Goal: Transaction & Acquisition: Book appointment/travel/reservation

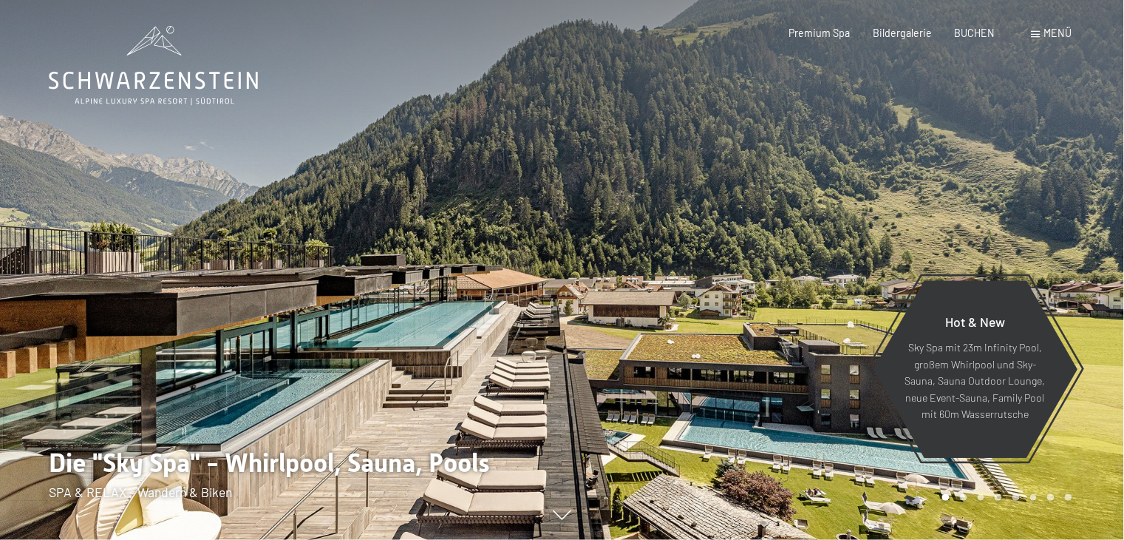
click at [1044, 30] on span "Menü" at bounding box center [1058, 33] width 28 height 13
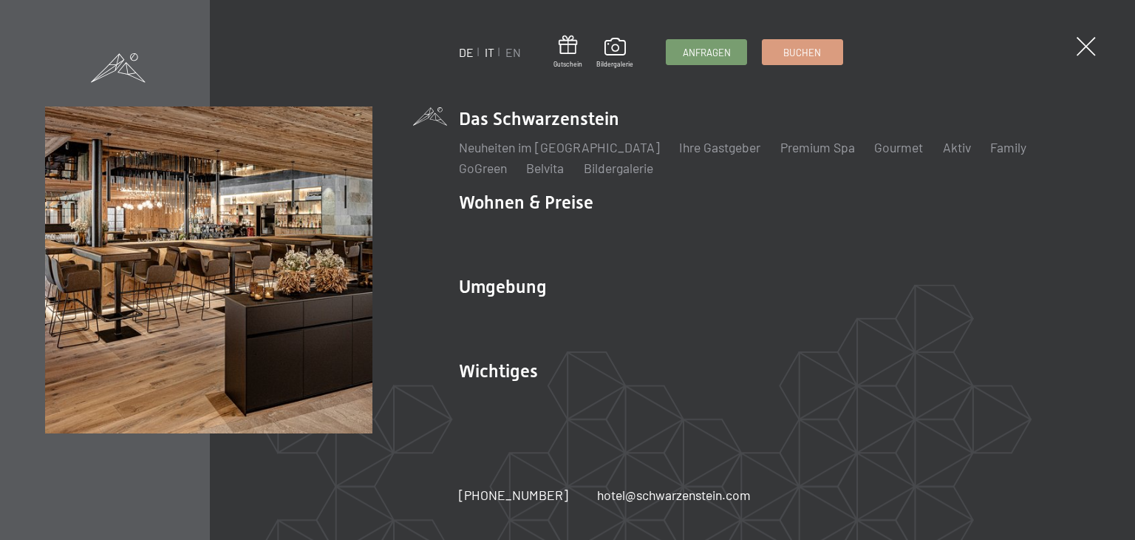
click at [487, 51] on link "IT" at bounding box center [490, 52] width 10 height 14
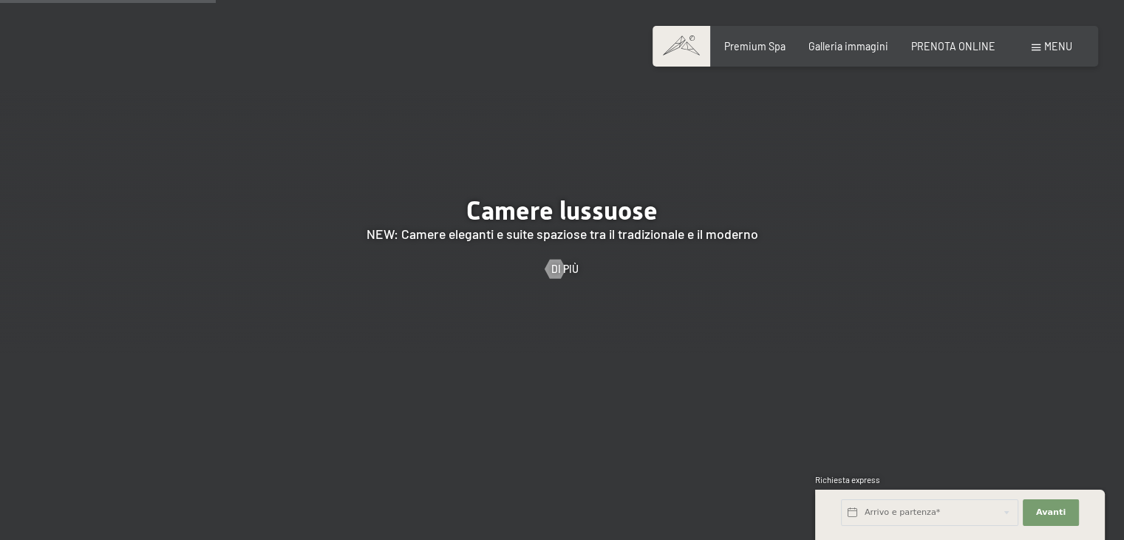
scroll to position [1848, 0]
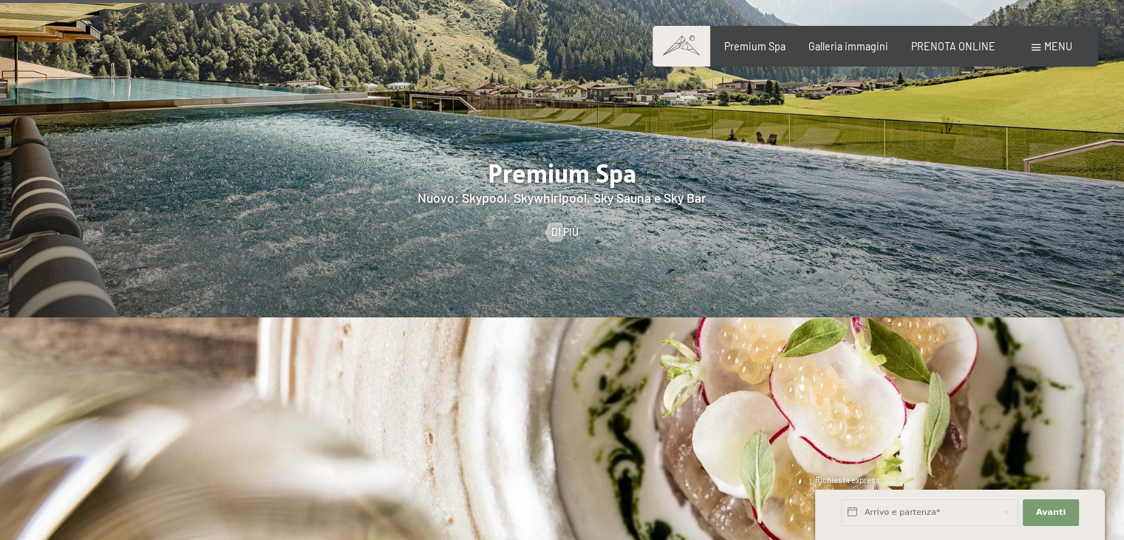
click at [1051, 50] on span "Menu" at bounding box center [1058, 46] width 28 height 13
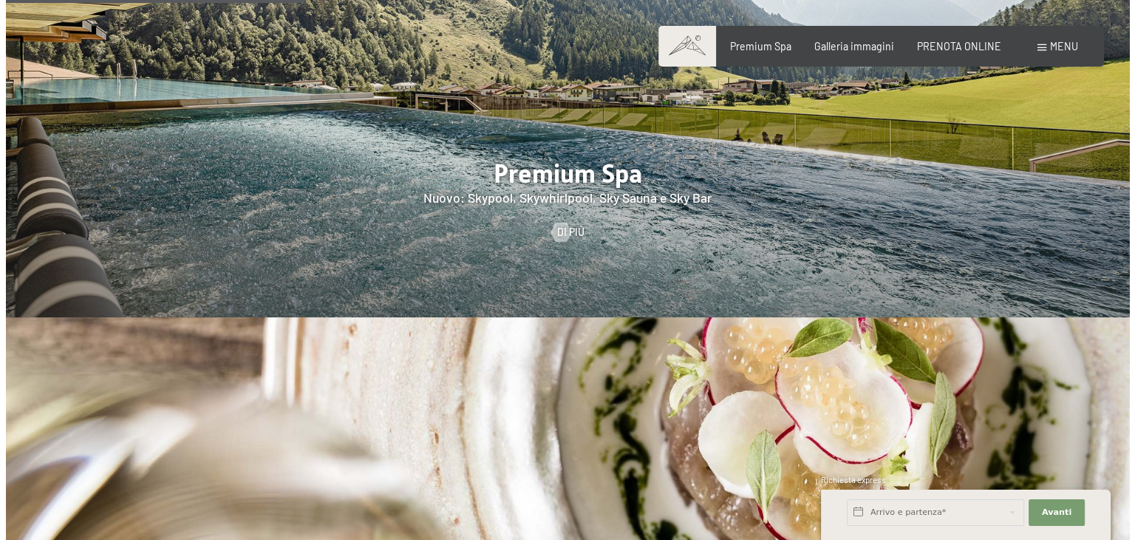
scroll to position [1852, 0]
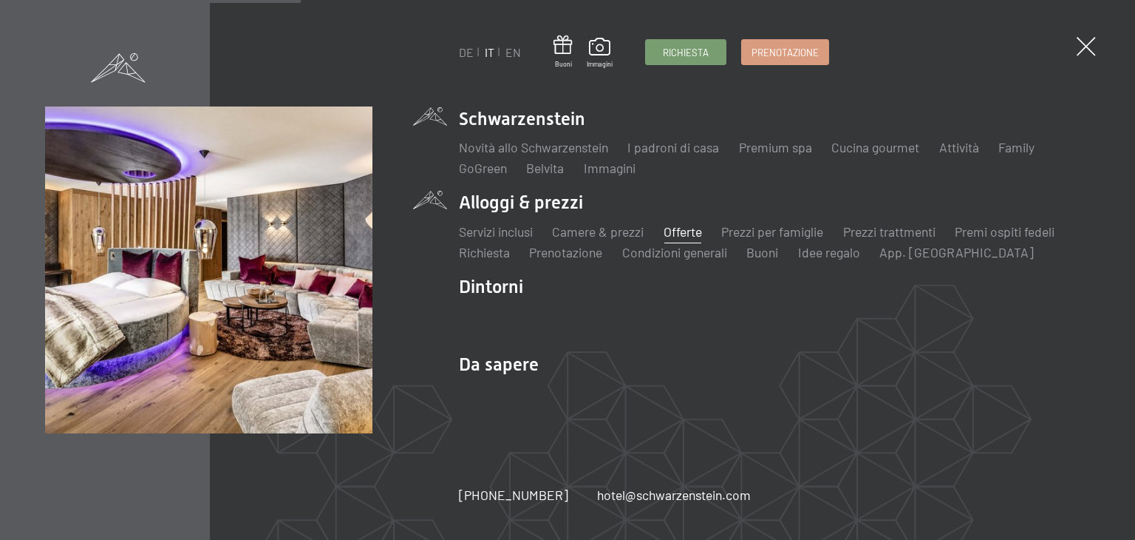
click at [684, 231] on link "Offerte" at bounding box center [683, 231] width 38 height 16
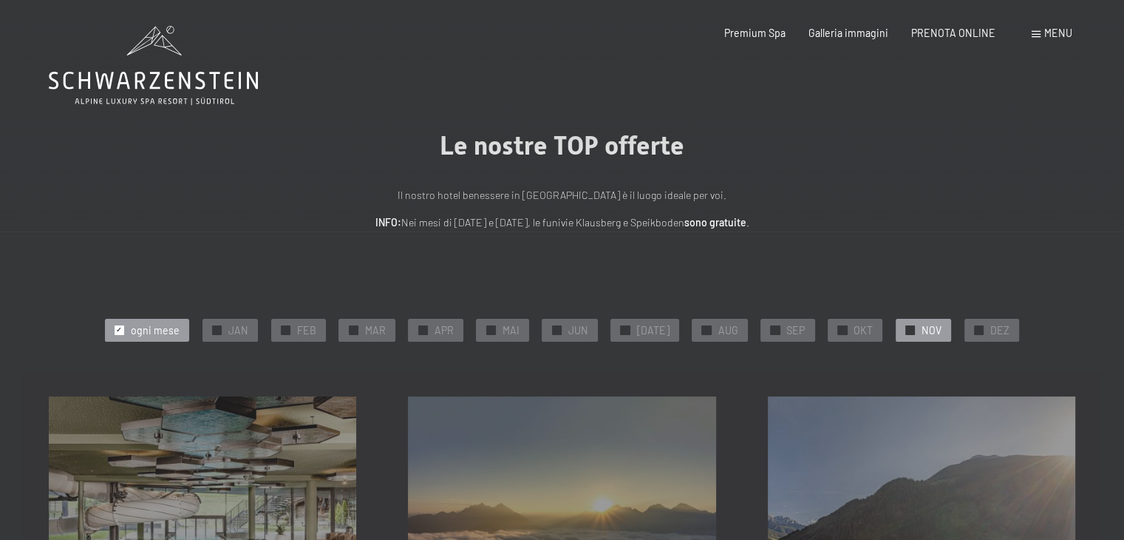
click at [908, 333] on div "✓ NOV" at bounding box center [923, 330] width 55 height 22
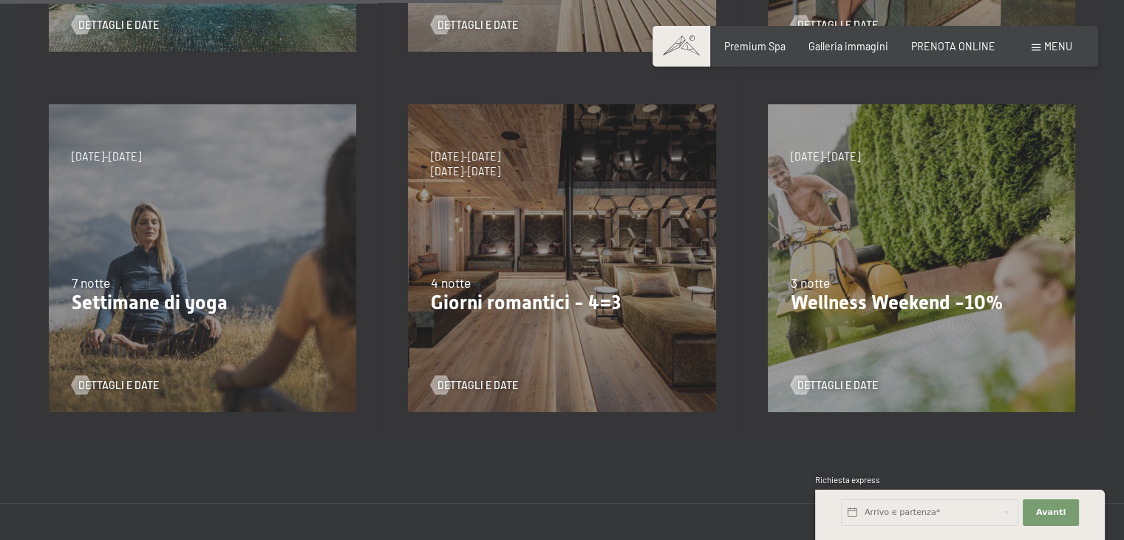
scroll to position [665, 0]
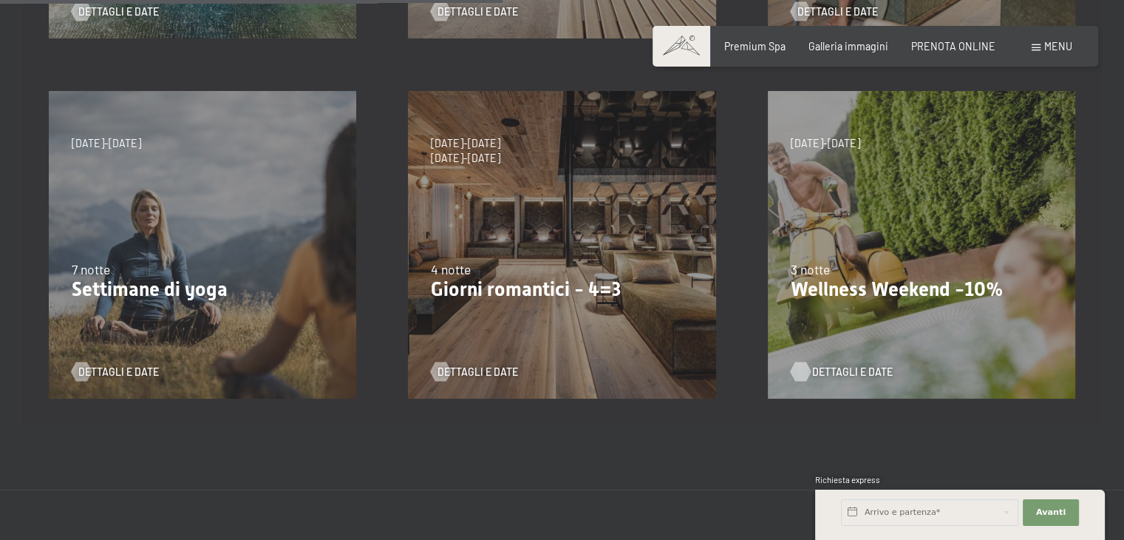
click at [828, 370] on span "Dettagli e Date" at bounding box center [852, 371] width 81 height 15
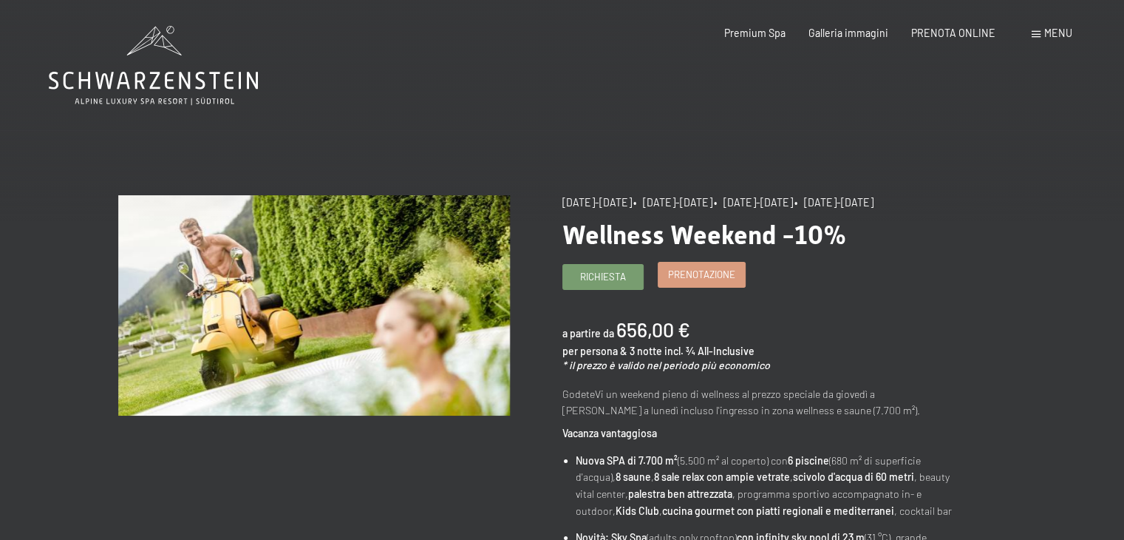
click at [681, 281] on span "Prenotazione" at bounding box center [701, 274] width 67 height 13
click at [707, 287] on link "Prenotazione" at bounding box center [701, 274] width 86 height 24
click at [697, 281] on span "Prenotazione" at bounding box center [701, 274] width 67 height 13
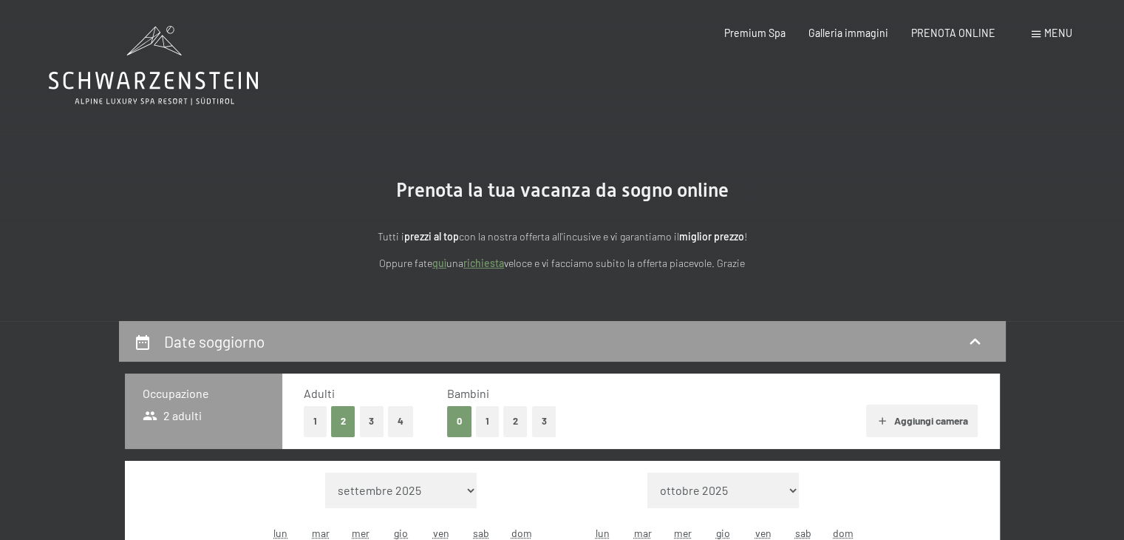
select select "[DATE]"
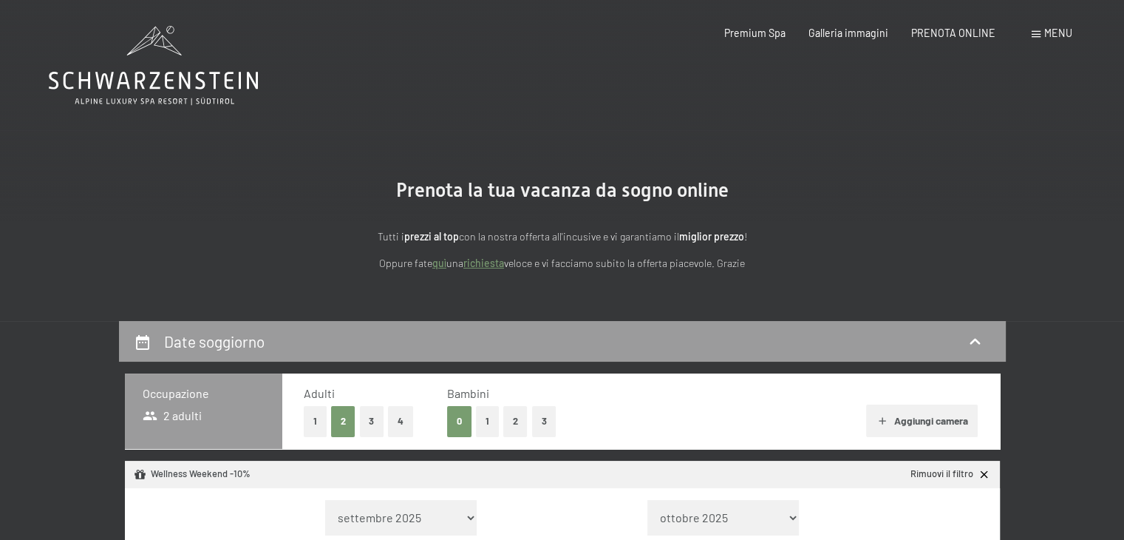
select select "[DATE]"
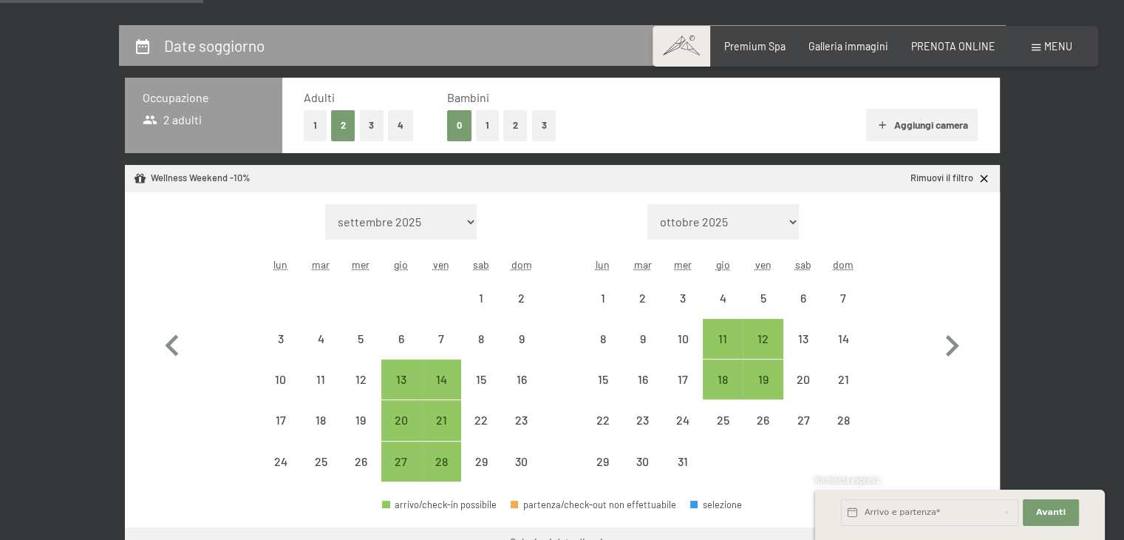
scroll to position [370, 0]
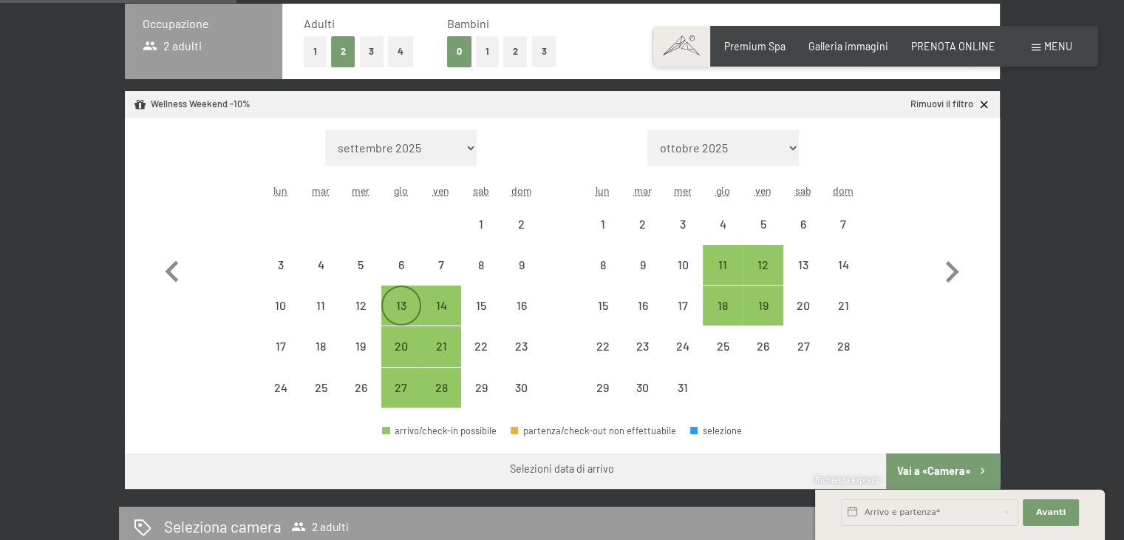
click at [394, 307] on div "13" at bounding box center [401, 317] width 37 height 37
select select "[DATE]"
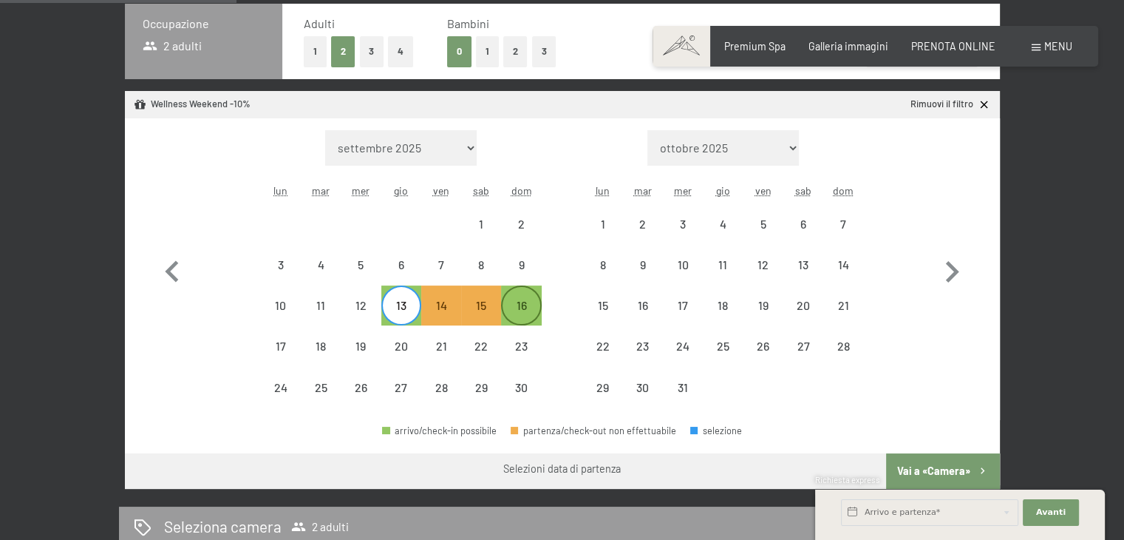
click at [536, 309] on div "16" at bounding box center [521, 317] width 37 height 37
select select "[DATE]"
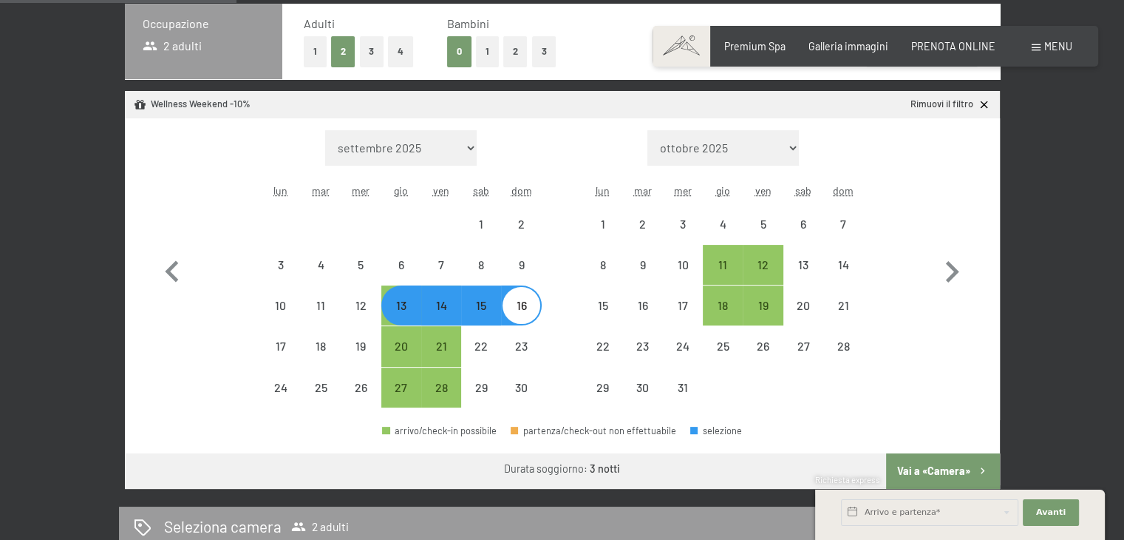
select select "[DATE]"
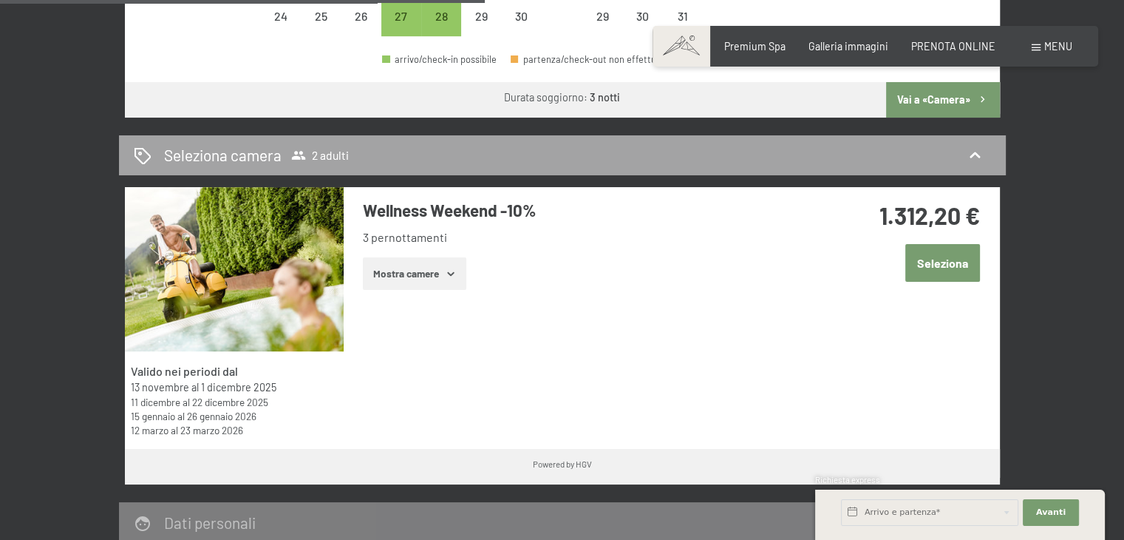
scroll to position [739, 0]
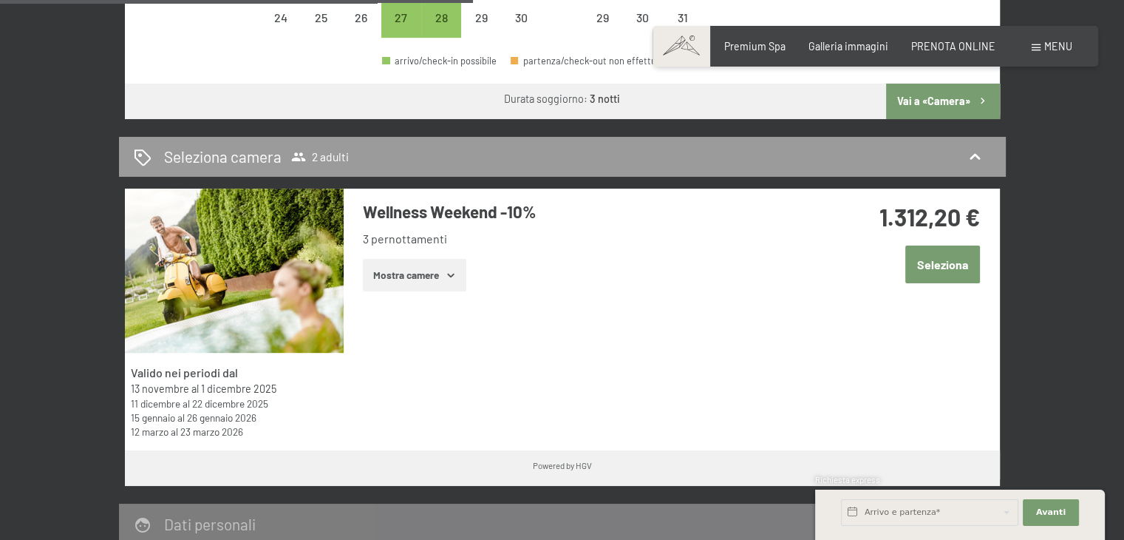
click at [937, 263] on button "Seleziona" at bounding box center [942, 264] width 75 height 38
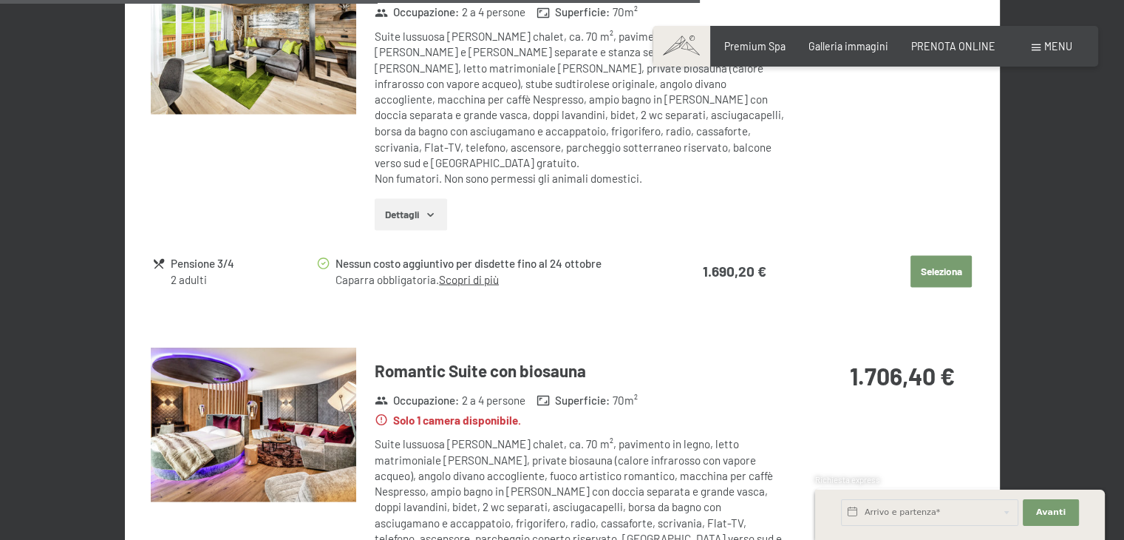
scroll to position [2297, 0]
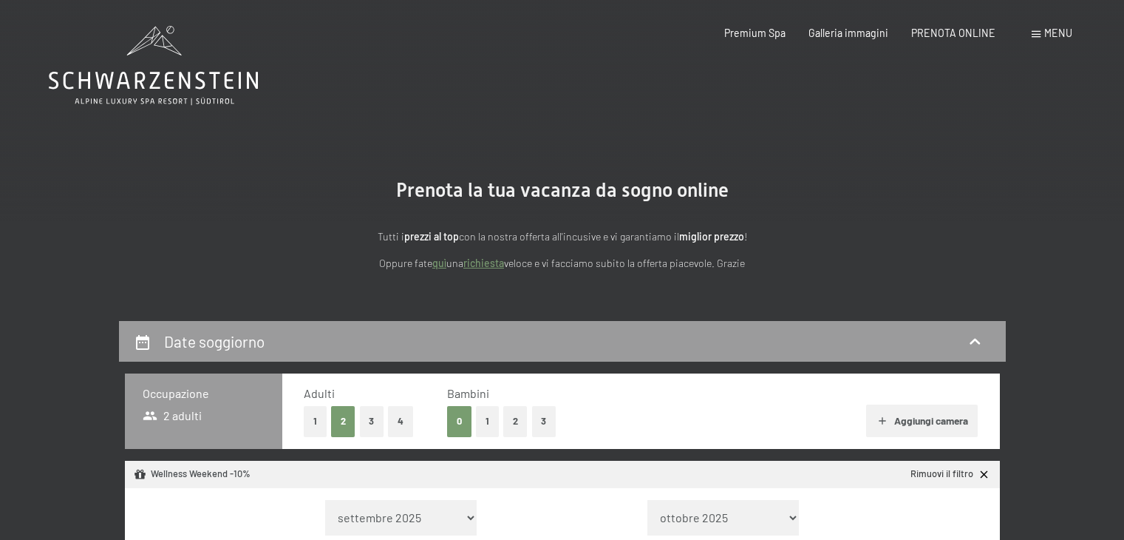
select select "[DATE]"
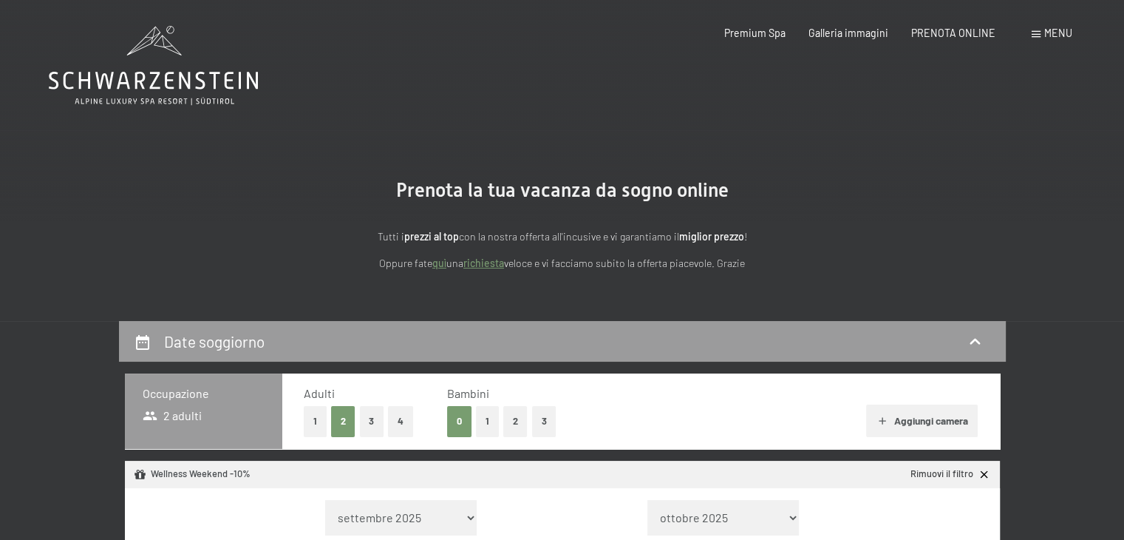
select select "[DATE]"
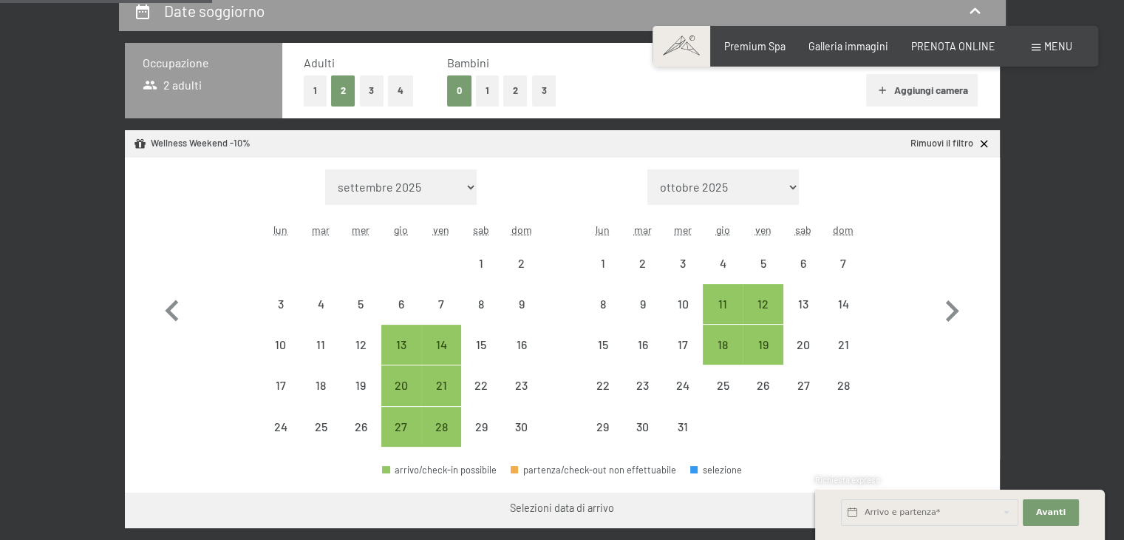
scroll to position [370, 0]
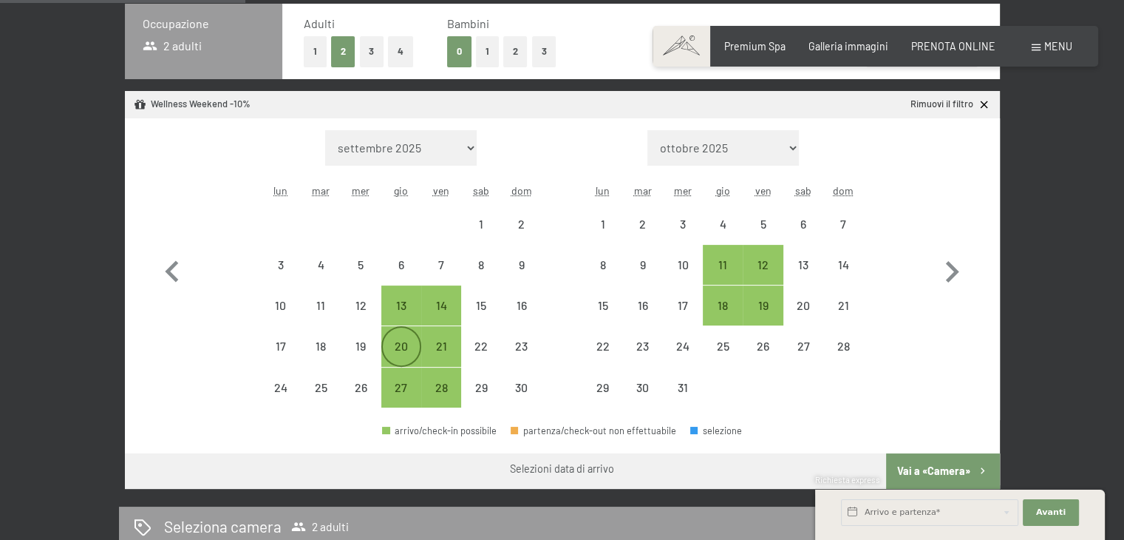
click at [407, 348] on div "20" at bounding box center [401, 358] width 37 height 37
select select "[DATE]"
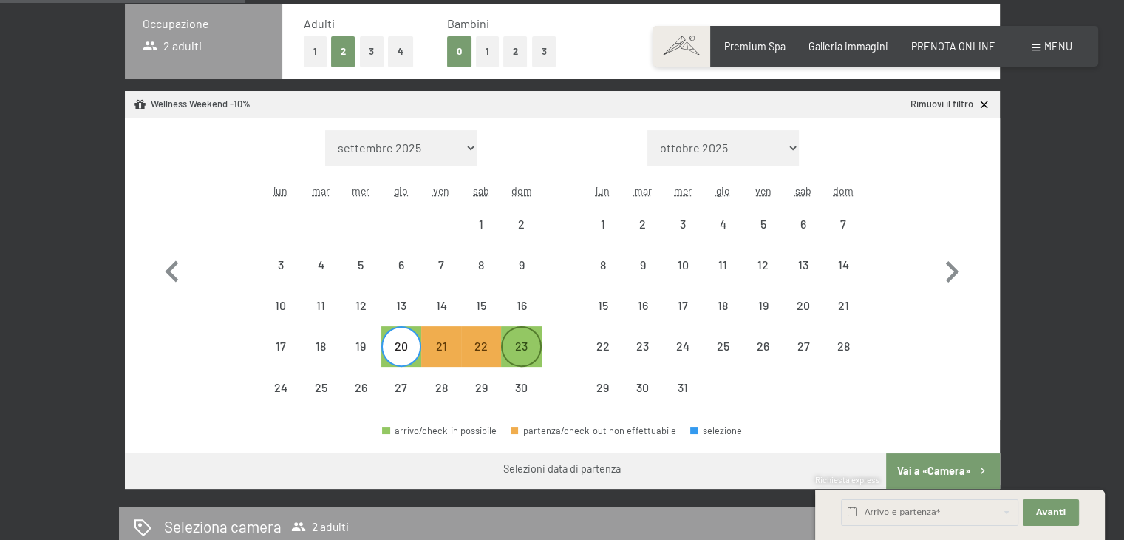
click at [523, 350] on div "23" at bounding box center [521, 358] width 37 height 37
select select "[DATE]"
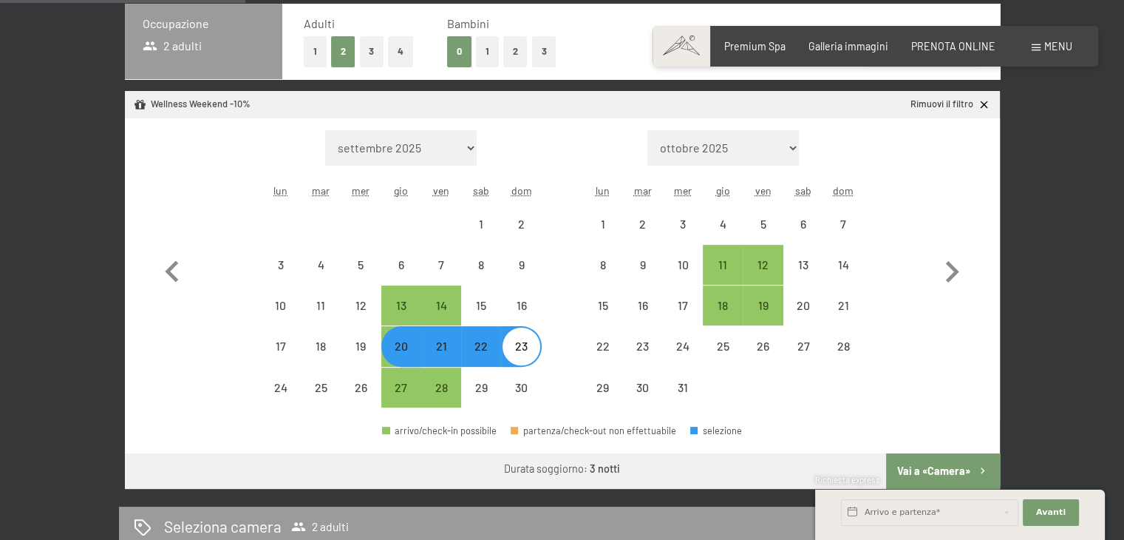
select select "[DATE]"
click at [938, 475] on div "Richiesta express" at bounding box center [960, 481] width 290 height 14
click at [931, 466] on button "Vai a «Camera»" at bounding box center [942, 470] width 113 height 35
select select "[DATE]"
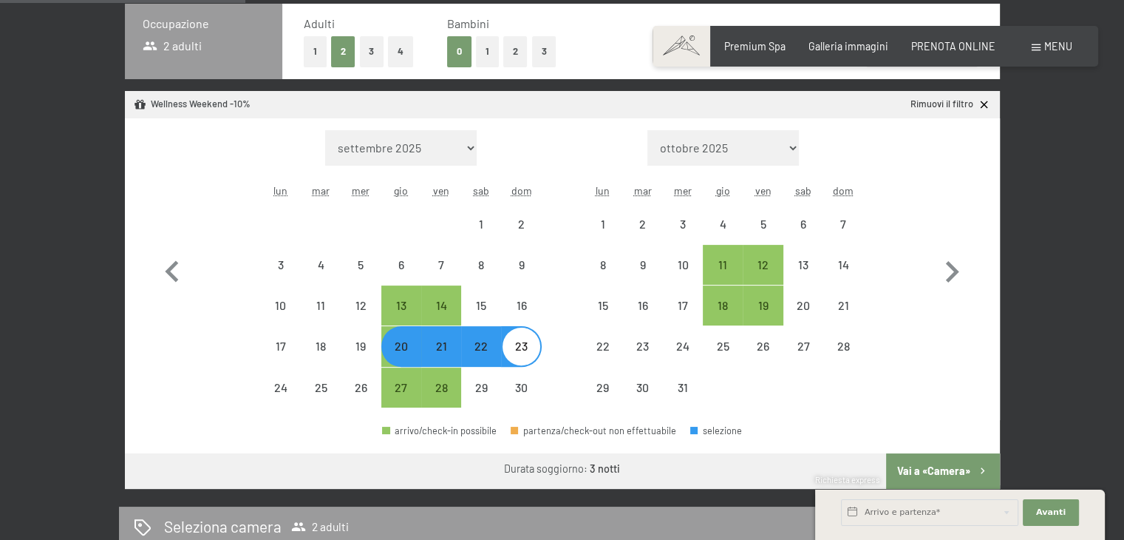
select select "[DATE]"
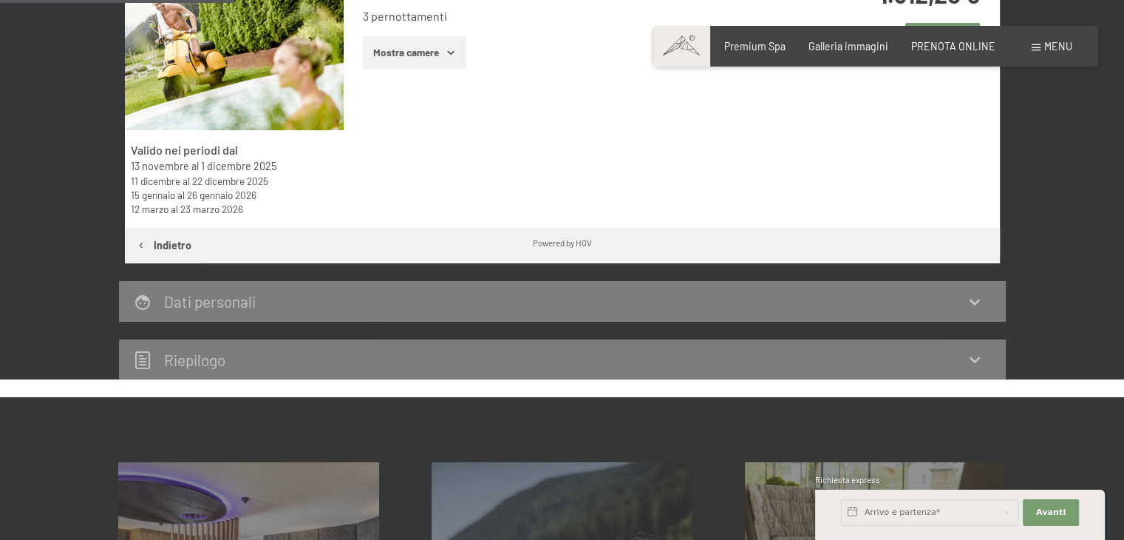
scroll to position [246, 0]
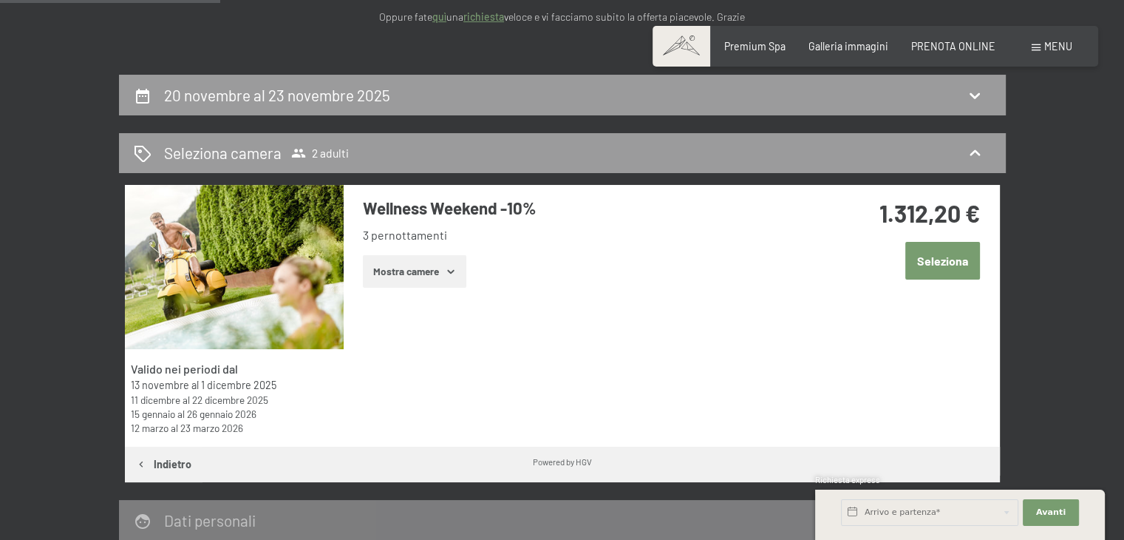
click at [925, 264] on button "Seleziona" at bounding box center [942, 261] width 75 height 38
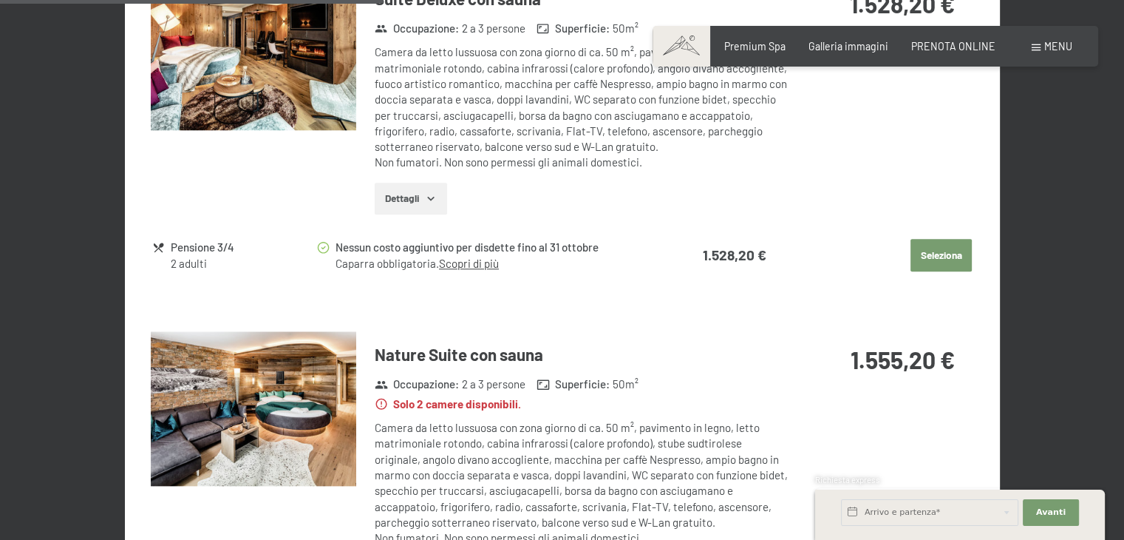
scroll to position [1209, 0]
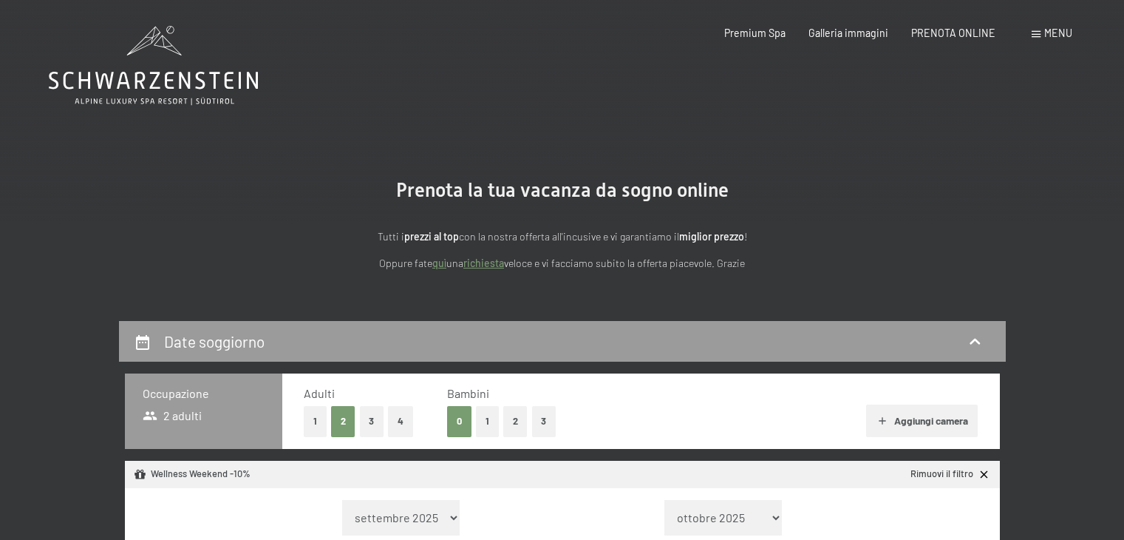
select select "[DATE]"
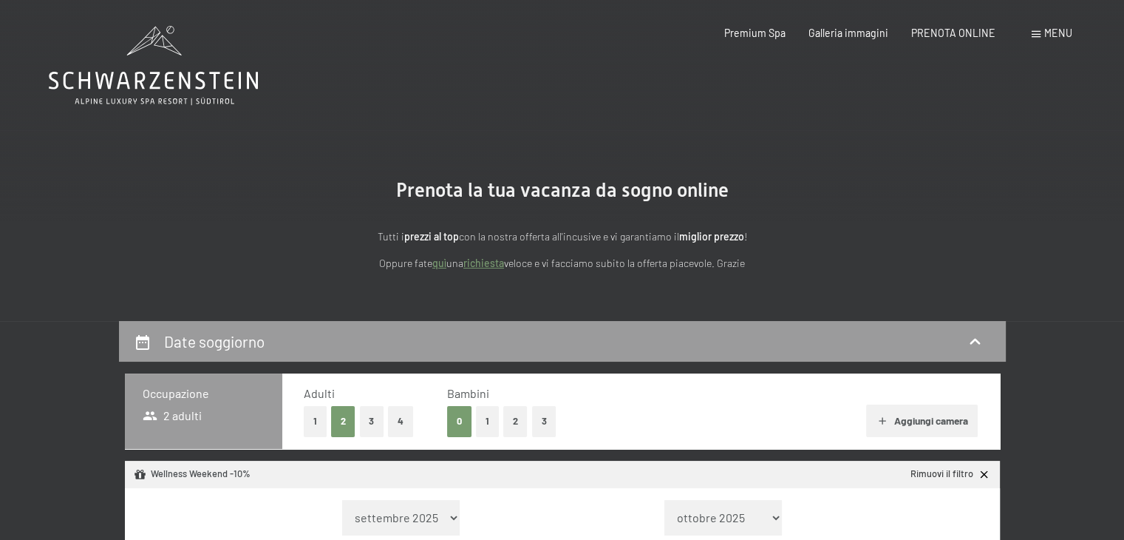
select select "[DATE]"
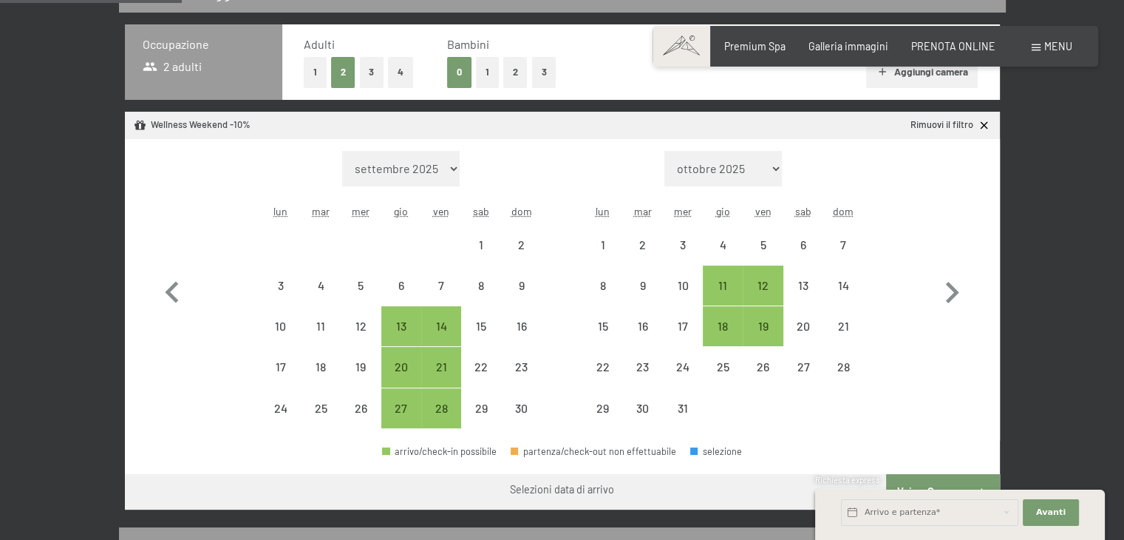
scroll to position [370, 0]
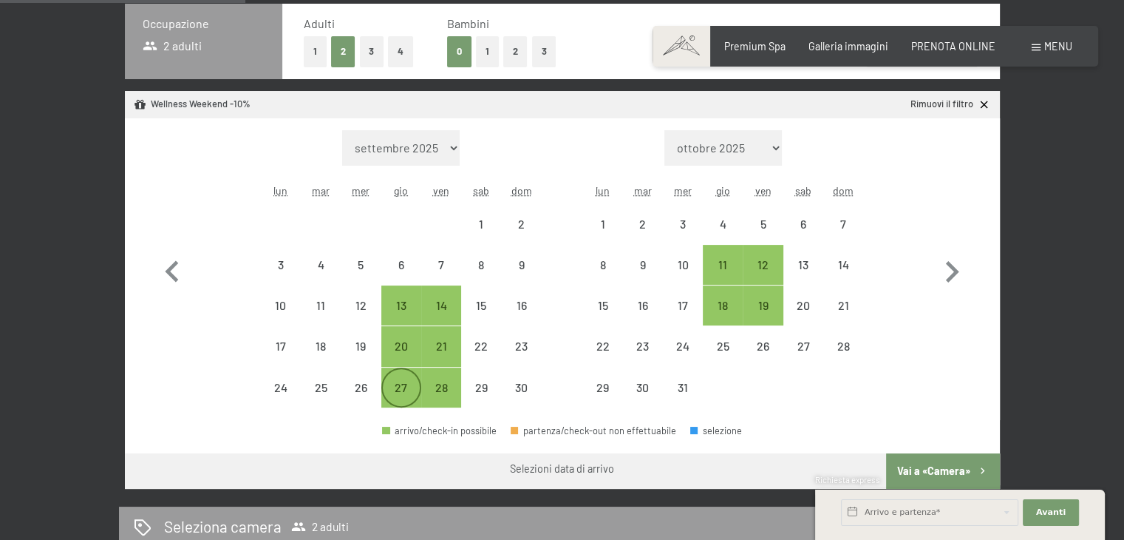
click at [399, 382] on div "27" at bounding box center [401, 399] width 37 height 37
select select "[DATE]"
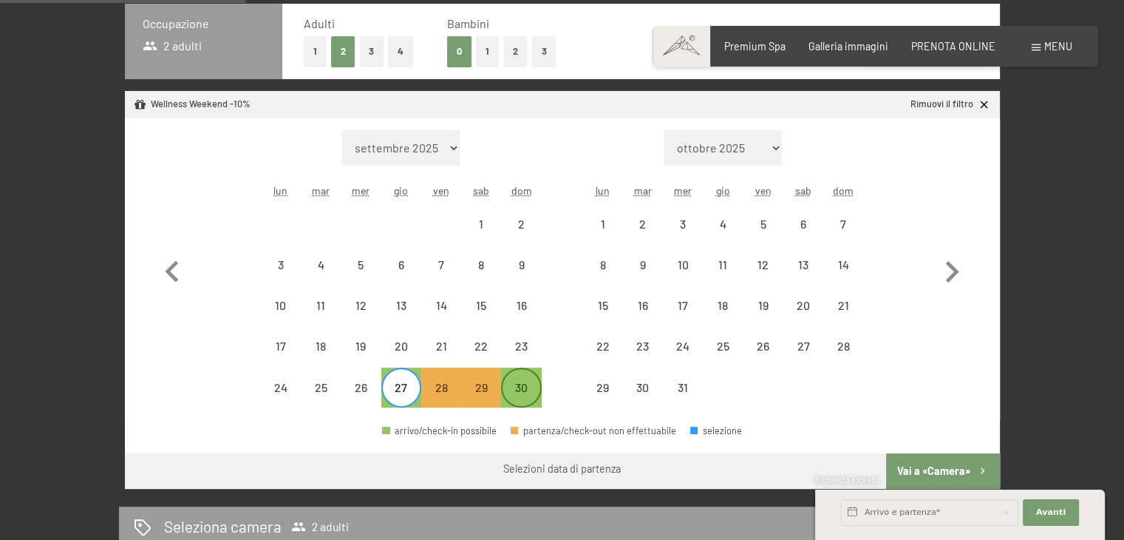
click at [517, 391] on div "30" at bounding box center [521, 399] width 37 height 37
select select "[DATE]"
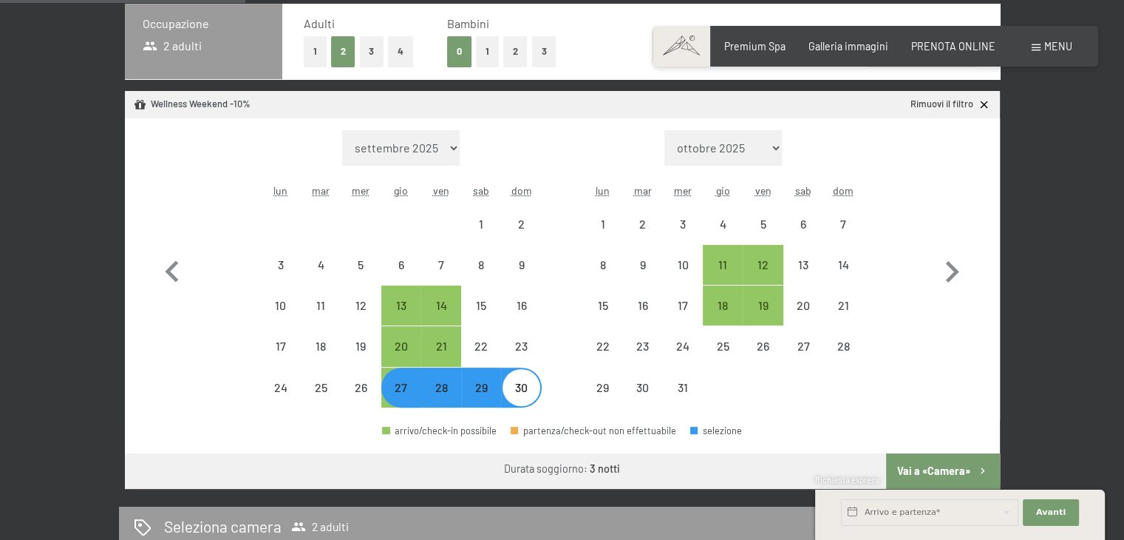
select select "[DATE]"
click at [925, 474] on div "Richiesta express" at bounding box center [960, 481] width 290 height 14
click at [926, 466] on button "Vai a «Camera»" at bounding box center [942, 470] width 113 height 35
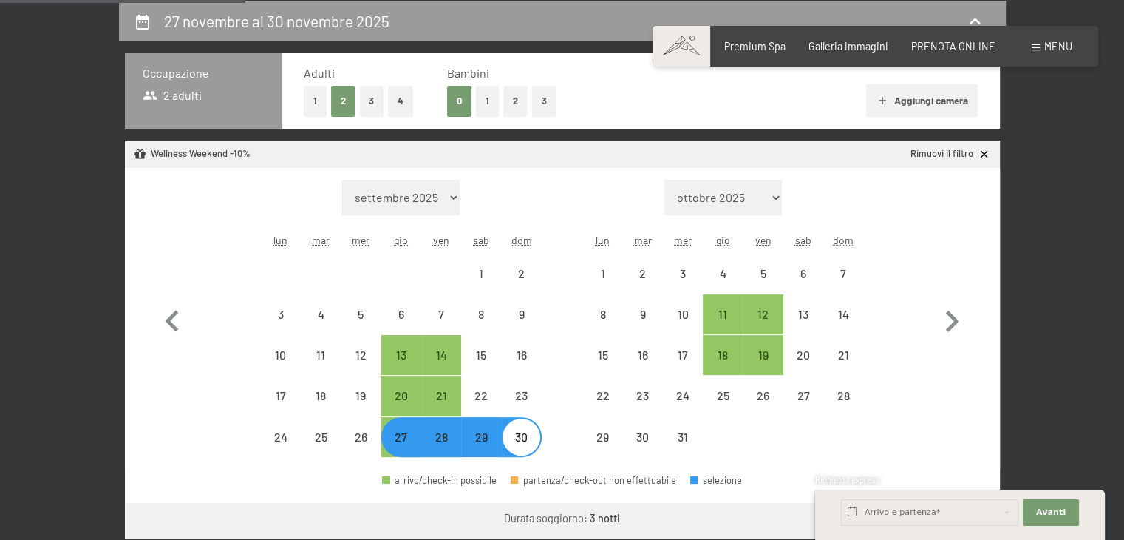
select select "[DATE]"
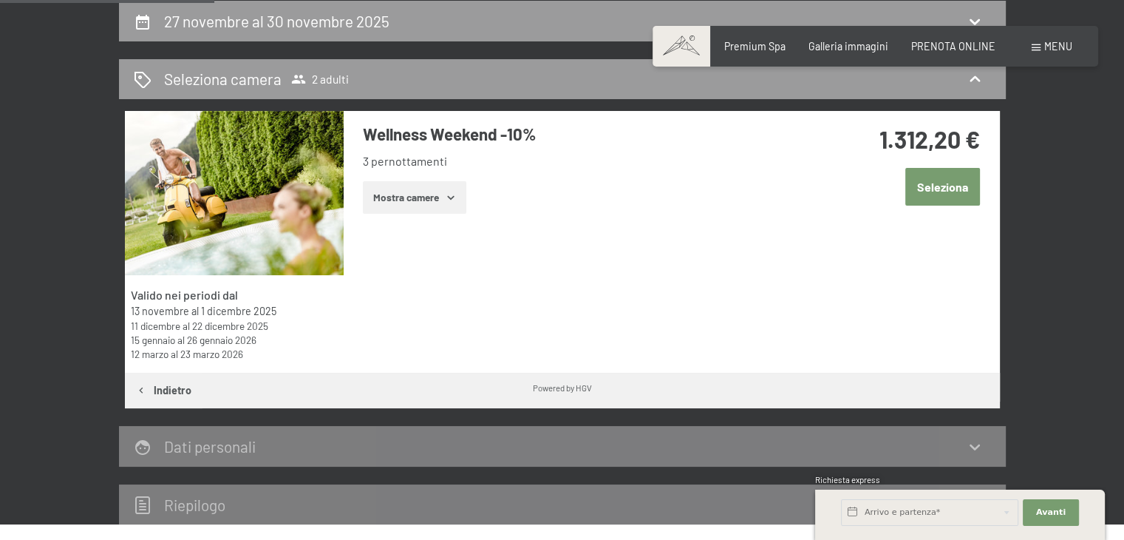
click at [940, 190] on button "Seleziona" at bounding box center [942, 187] width 75 height 38
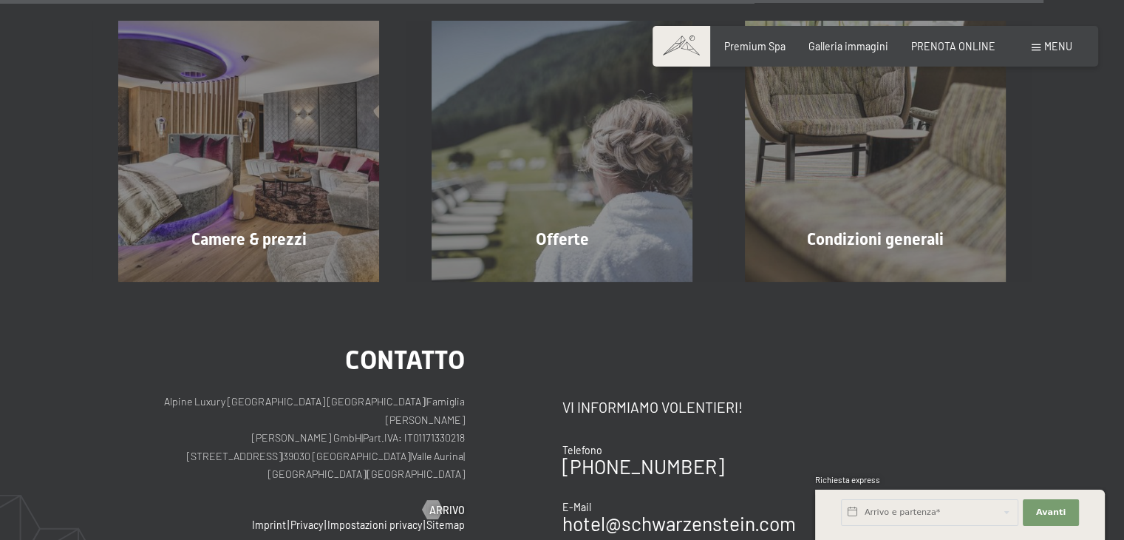
scroll to position [3131, 0]
